Goal: Navigation & Orientation: Find specific page/section

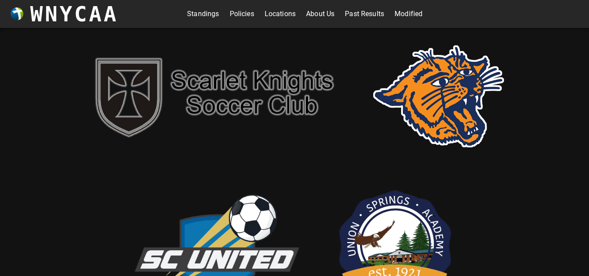
click at [195, 10] on link "Standings" at bounding box center [203, 14] width 32 height 14
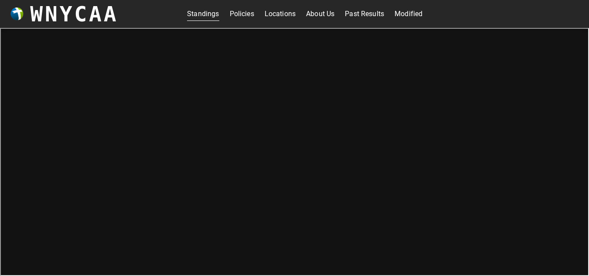
click at [280, 14] on link "Locations" at bounding box center [280, 14] width 31 height 14
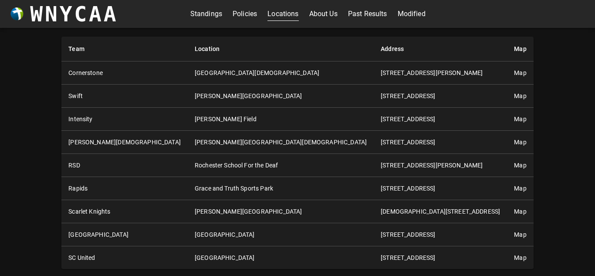
click at [207, 14] on link "Standings" at bounding box center [206, 14] width 32 height 14
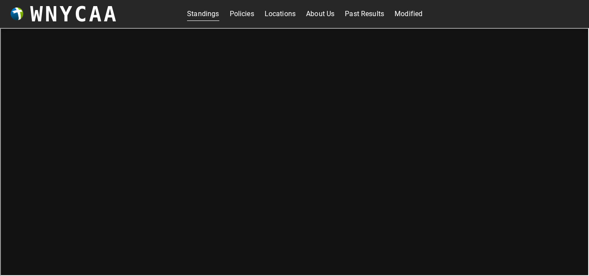
click at [317, 14] on link "About Us" at bounding box center [320, 14] width 28 height 14
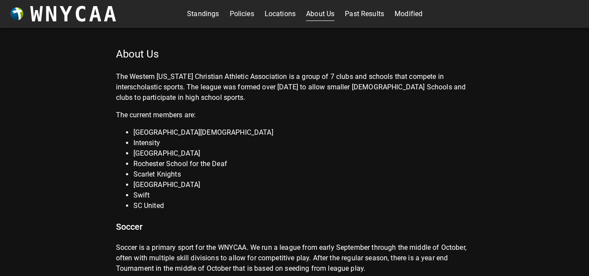
click at [209, 9] on link "Standings" at bounding box center [203, 14] width 32 height 14
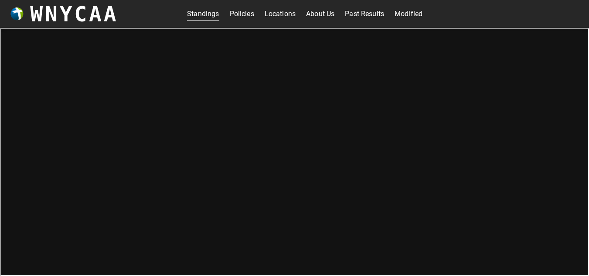
click at [234, 15] on link "Policies" at bounding box center [242, 14] width 24 height 14
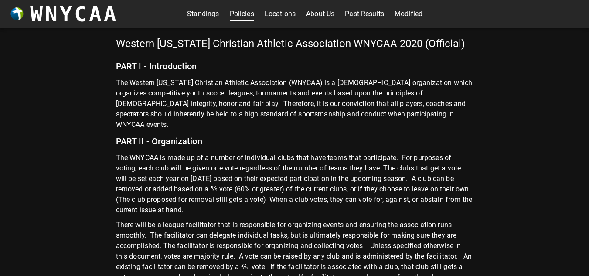
click at [205, 14] on link "Standings" at bounding box center [203, 14] width 32 height 14
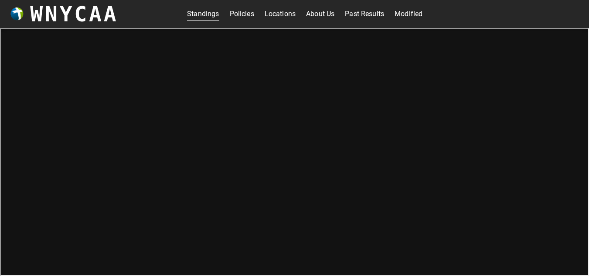
click at [361, 11] on link "Past Results" at bounding box center [364, 14] width 39 height 14
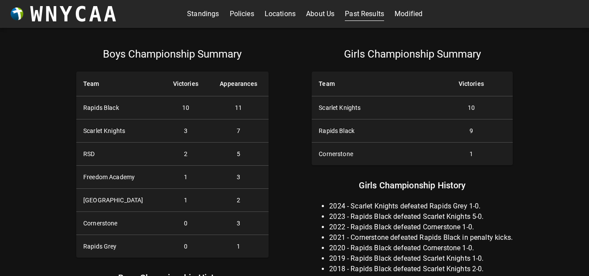
click at [326, 15] on link "About Us" at bounding box center [320, 14] width 28 height 14
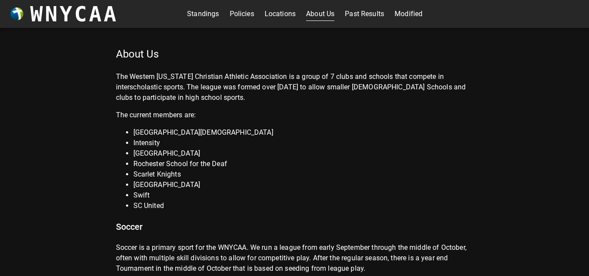
click at [397, 17] on link "Modified" at bounding box center [408, 14] width 28 height 14
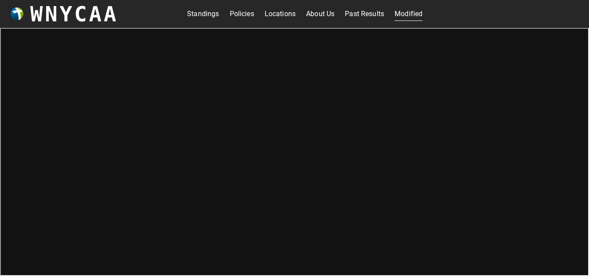
scroll to position [3, 0]
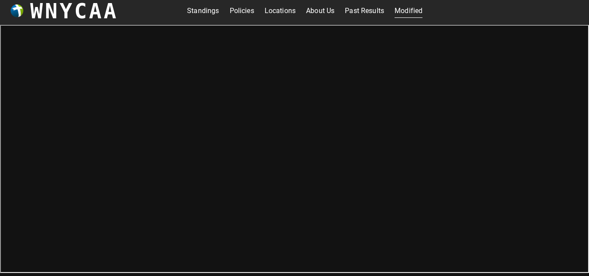
click at [198, 14] on link "Standings" at bounding box center [203, 11] width 32 height 14
